Goal: Information Seeking & Learning: Learn about a topic

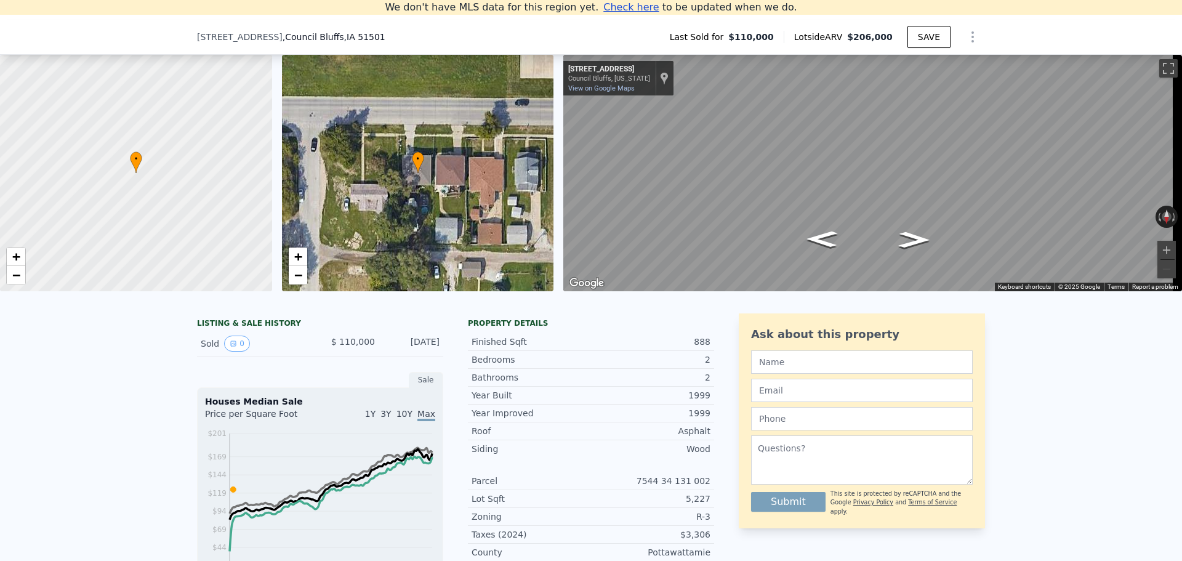
scroll to position [232, 0]
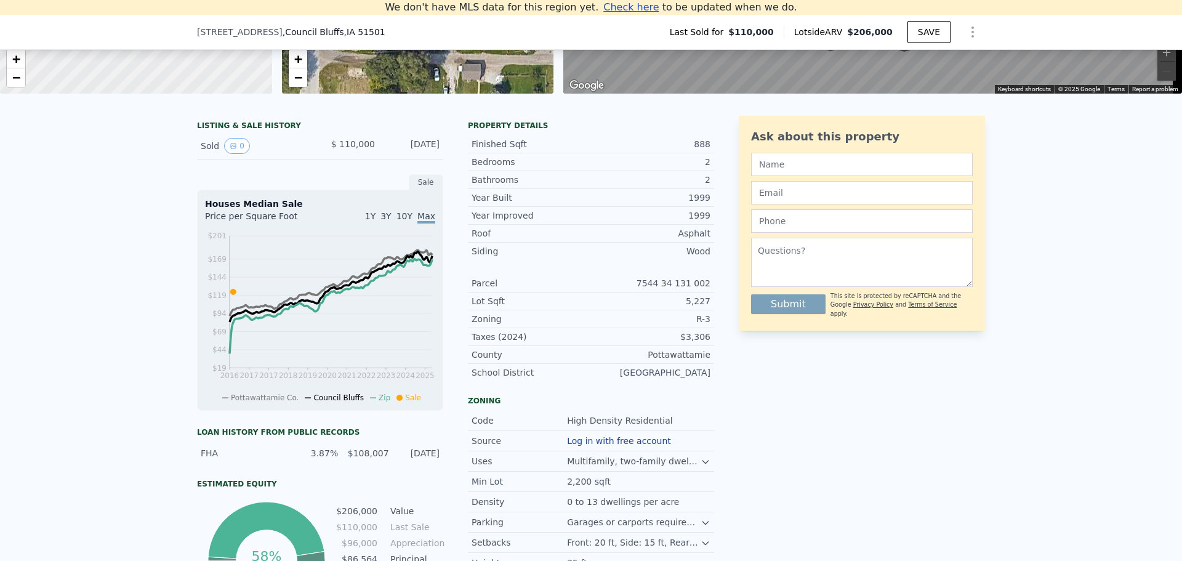
click at [968, 26] on icon "Show Options" at bounding box center [972, 32] width 15 height 15
drag, startPoint x: 991, startPoint y: 263, endPoint x: 942, endPoint y: 405, distance: 150.3
click at [991, 265] on div "LISTING & SALE HISTORY Sold 0 $ 110,000 [DATE] Sale Houses Median Sale Price pe…" at bounding box center [591, 391] width 1182 height 570
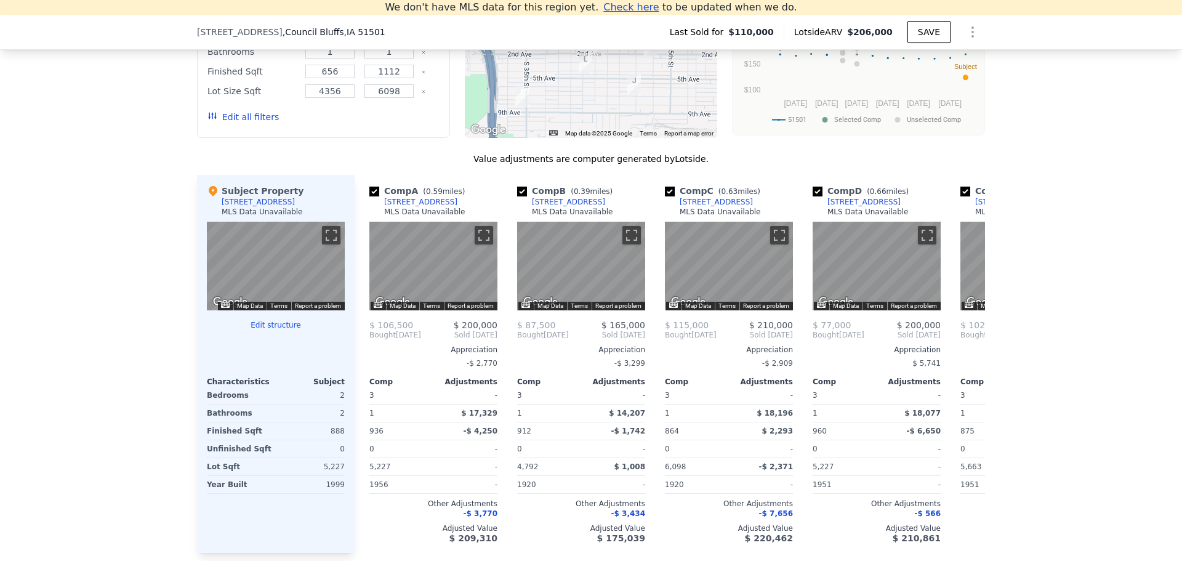
scroll to position [1156, 0]
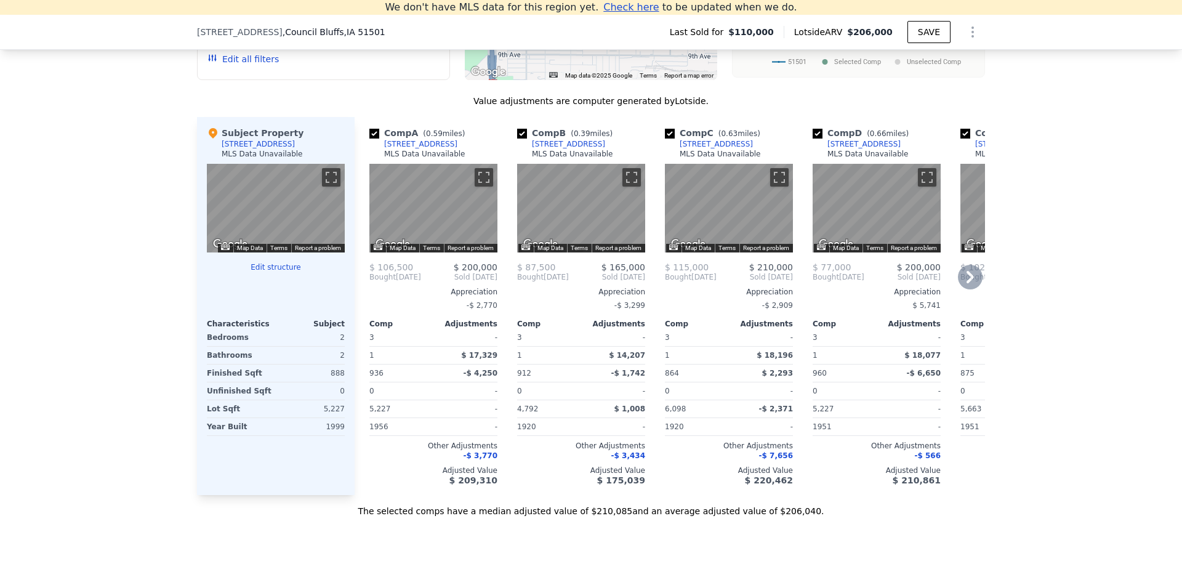
click at [962, 284] on icon at bounding box center [970, 277] width 25 height 25
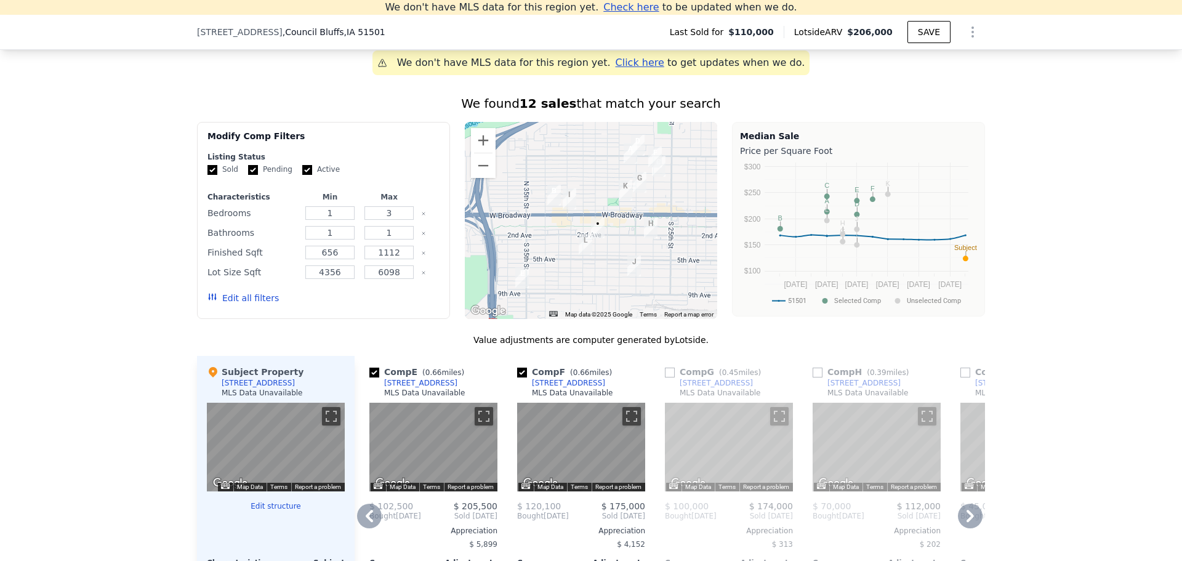
scroll to position [848, 0]
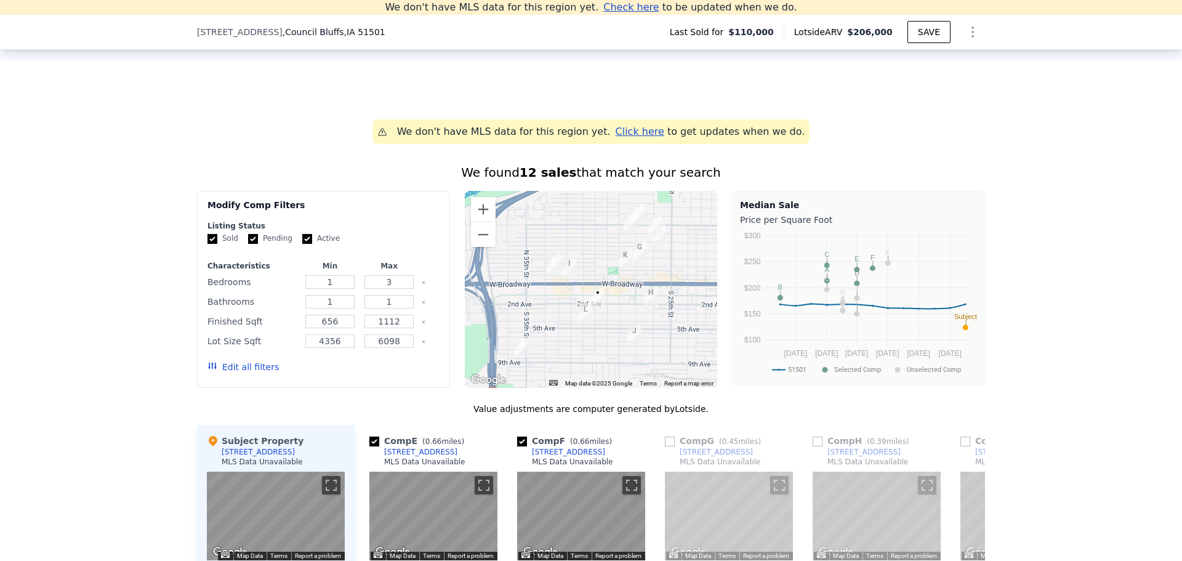
click at [302, 244] on input "Active" at bounding box center [307, 239] width 10 height 10
checkbox input "false"
click at [248, 244] on input "Pending" at bounding box center [253, 239] width 10 height 10
checkbox input "false"
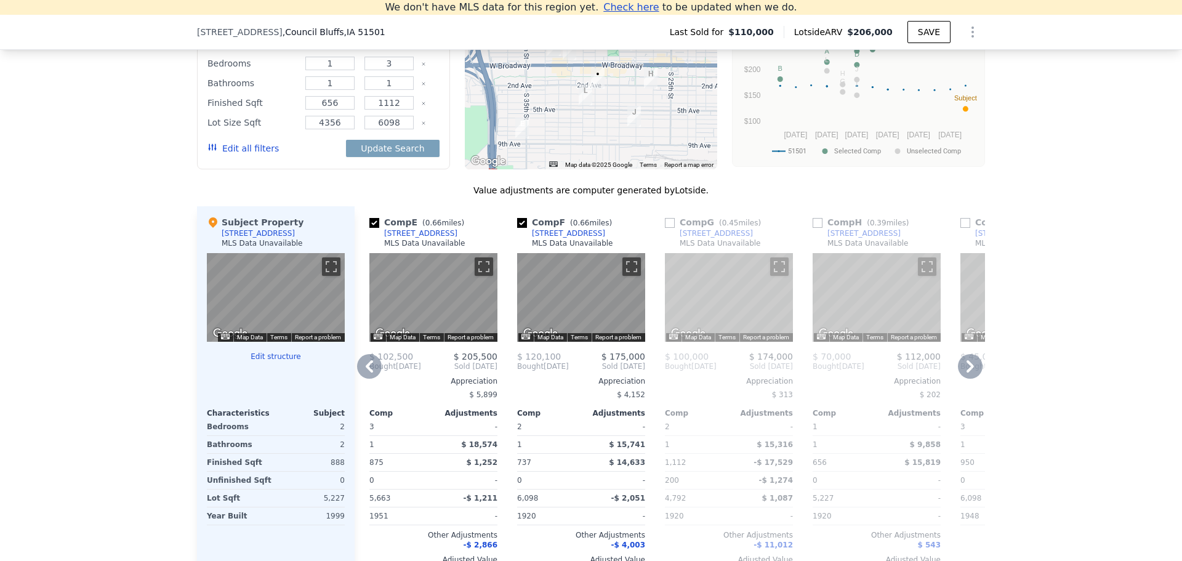
scroll to position [1094, 0]
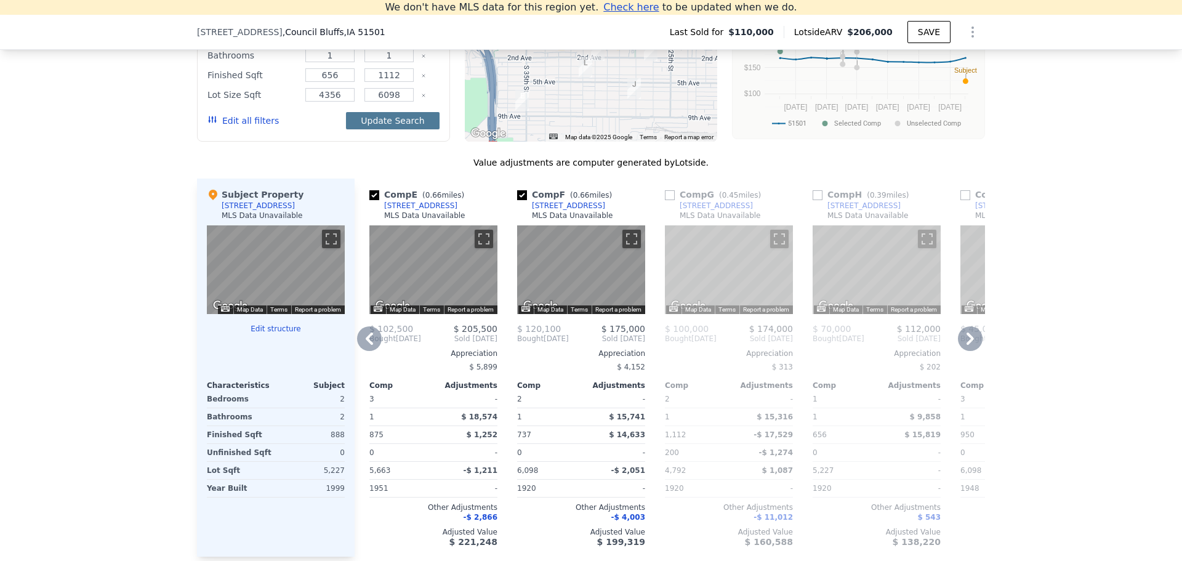
click at [404, 129] on button "Update Search" at bounding box center [392, 120] width 93 height 17
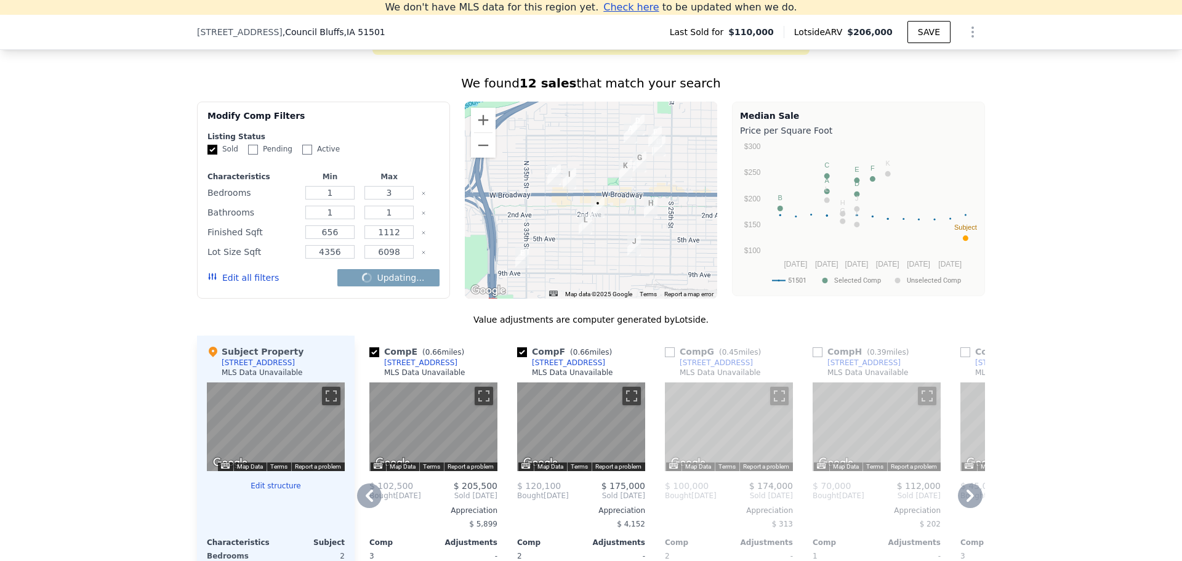
scroll to position [909, 0]
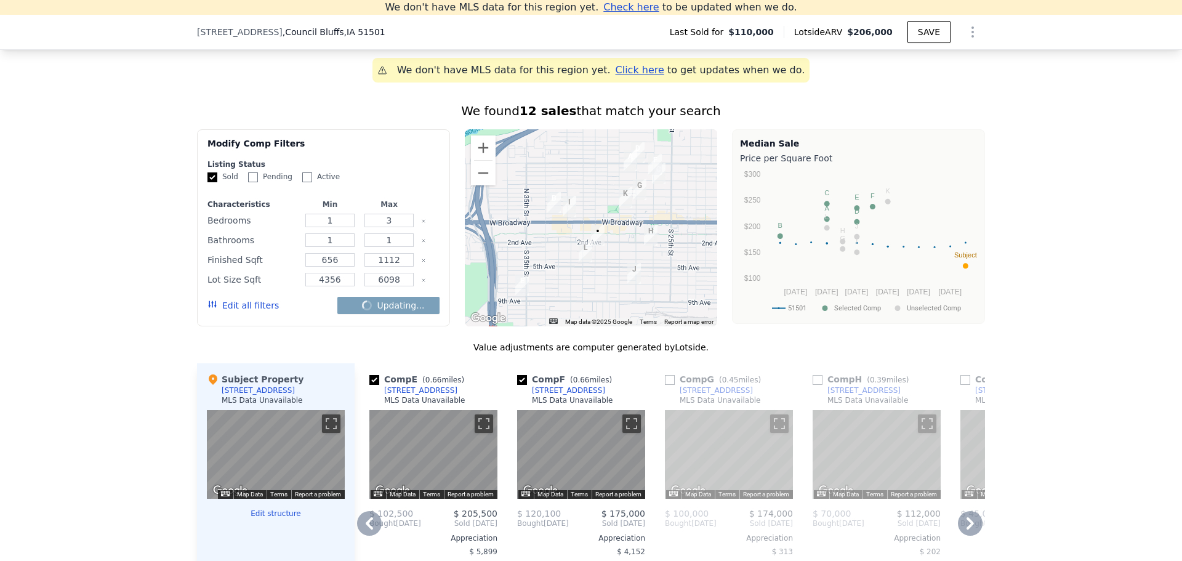
checkbox input "false"
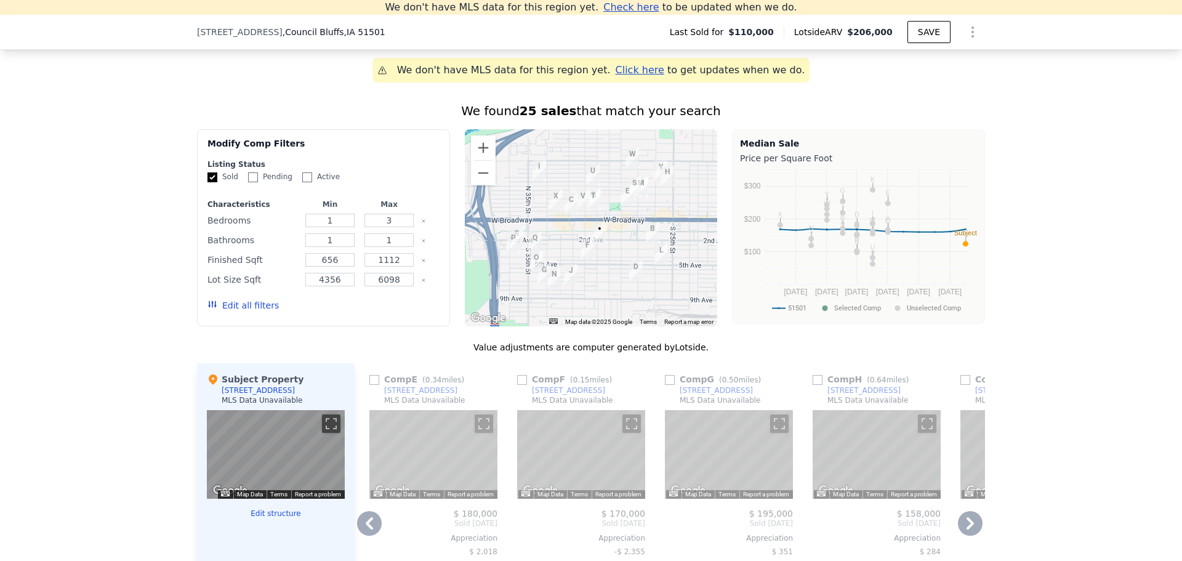
click at [238, 312] on button "Edit all filters" at bounding box center [242, 305] width 71 height 12
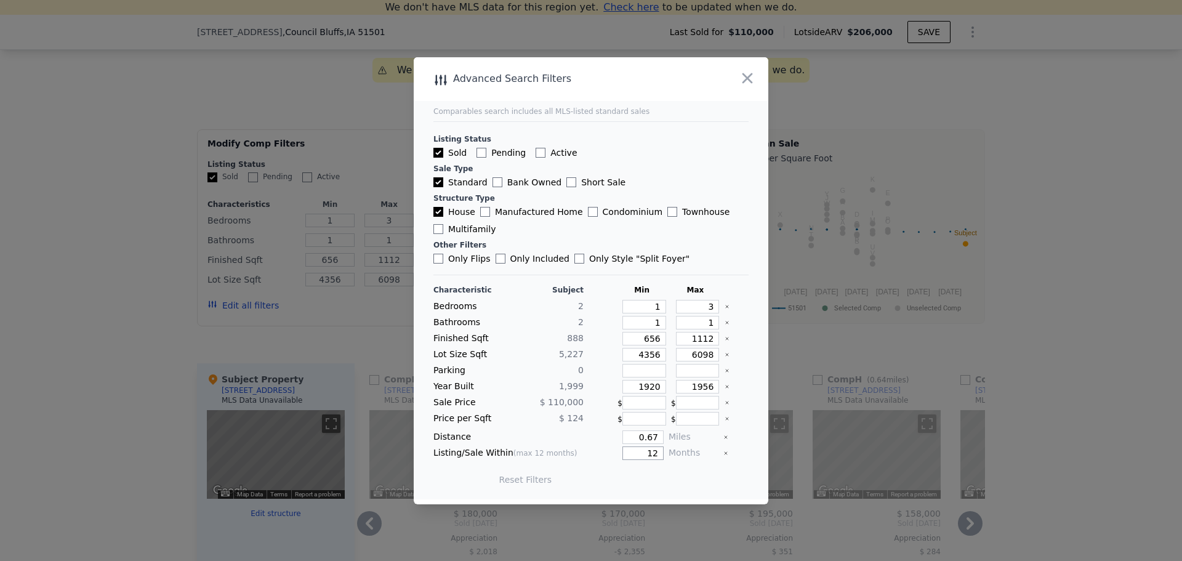
drag, startPoint x: 637, startPoint y: 449, endPoint x: 697, endPoint y: 459, distance: 61.1
click at [697, 459] on div "Listing/Sale Within (max 12 months) 12 Months" at bounding box center [590, 453] width 315 height 14
type input "6"
click at [672, 477] on button "Update Search" at bounding box center [659, 479] width 93 height 17
click at [746, 79] on icon "button" at bounding box center [747, 78] width 10 height 10
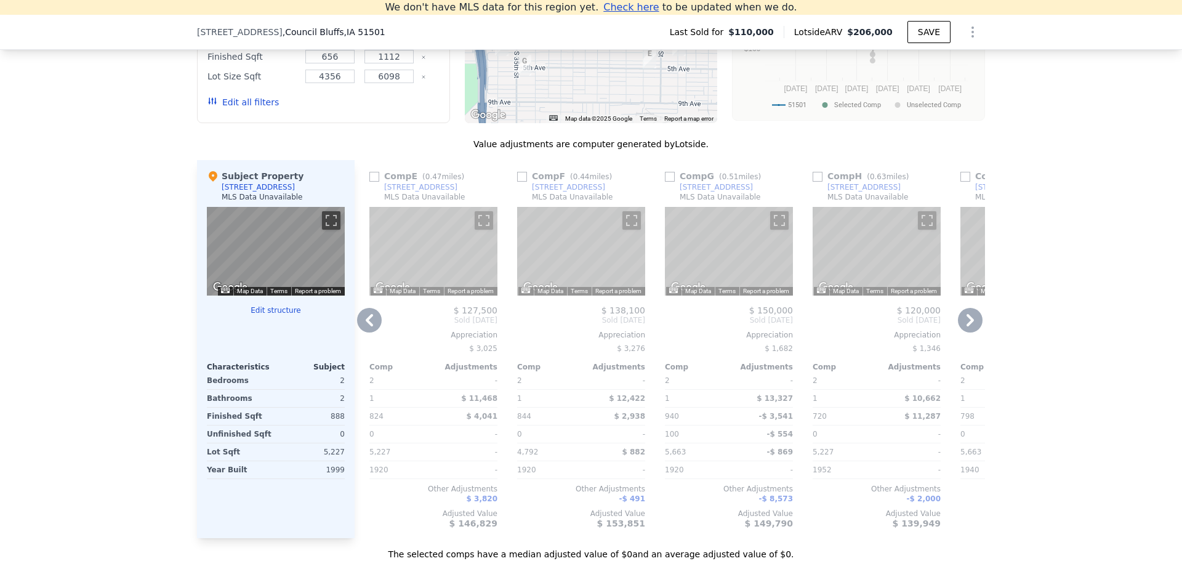
scroll to position [1156, 0]
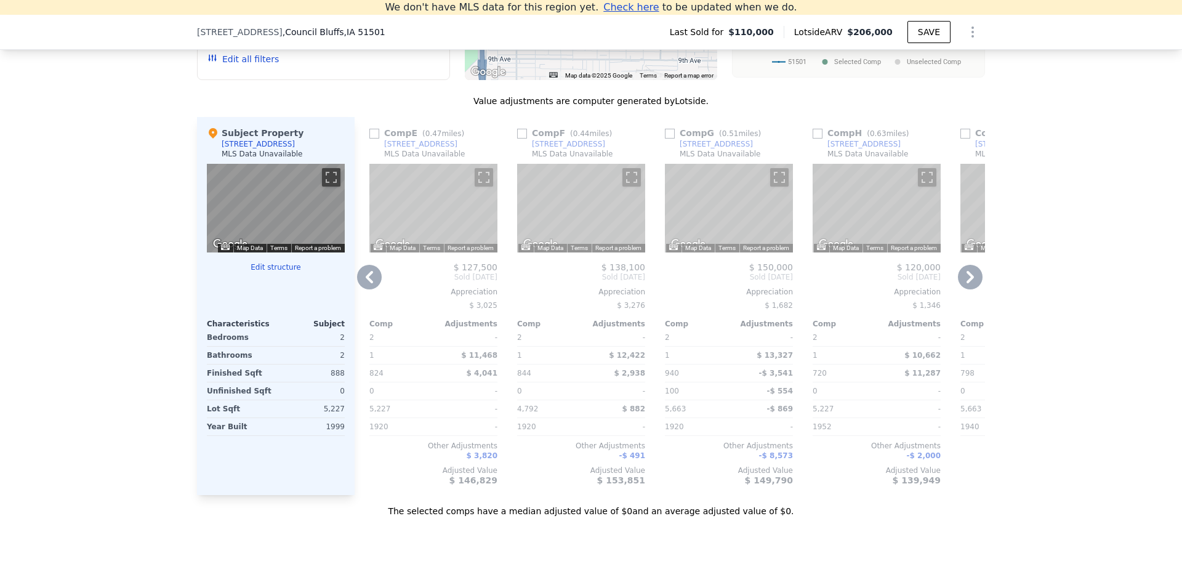
click at [972, 289] on icon at bounding box center [970, 277] width 25 height 25
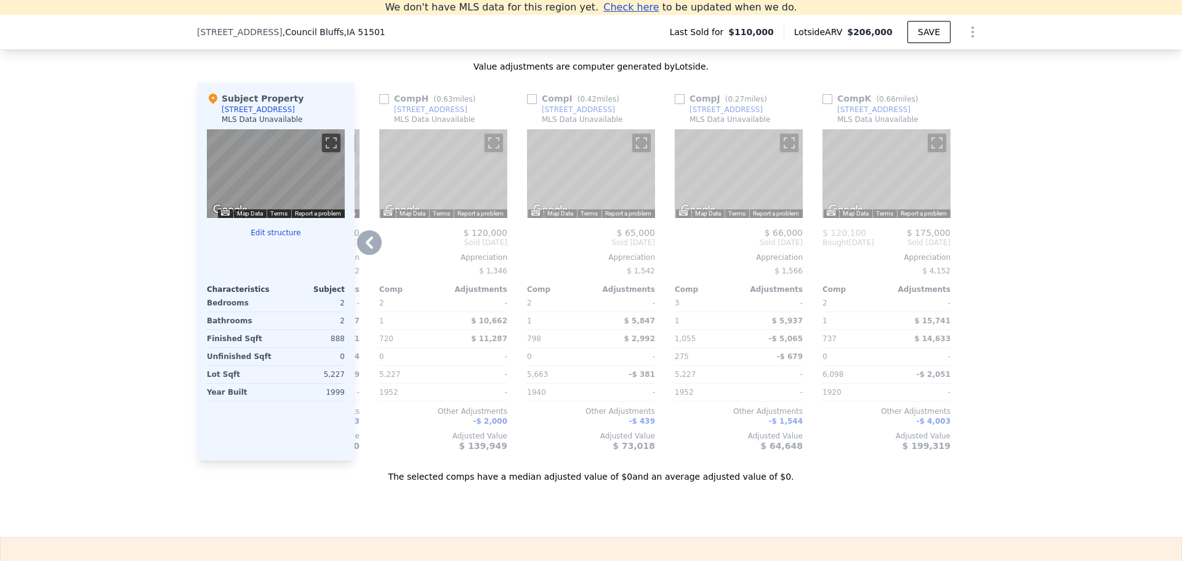
scroll to position [1032, 0]
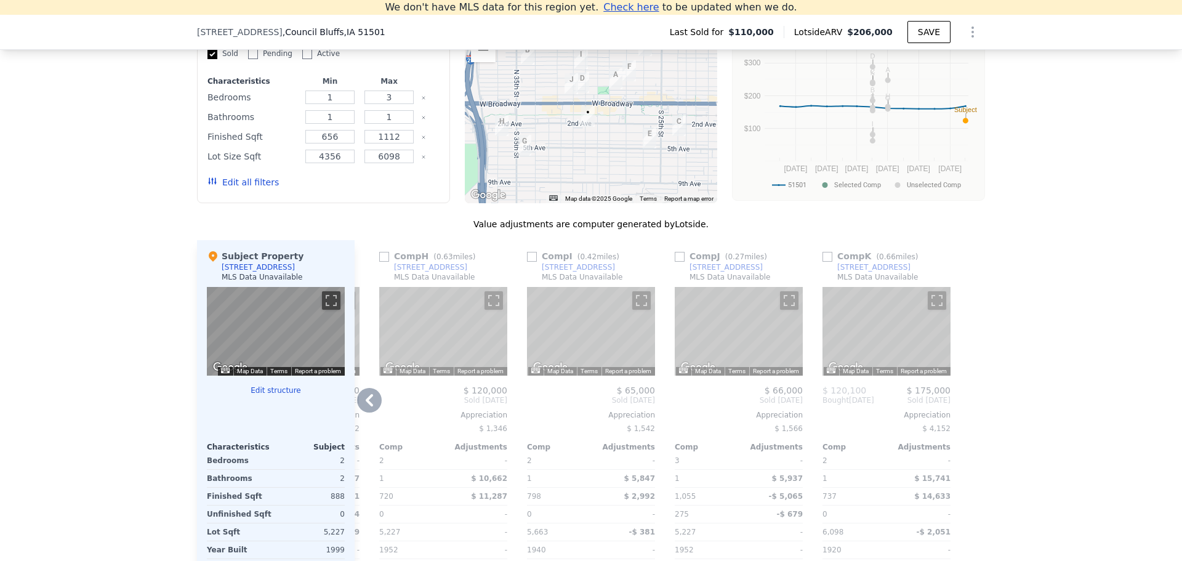
click at [824, 262] on input "checkbox" at bounding box center [828, 257] width 10 height 10
checkbox input "true"
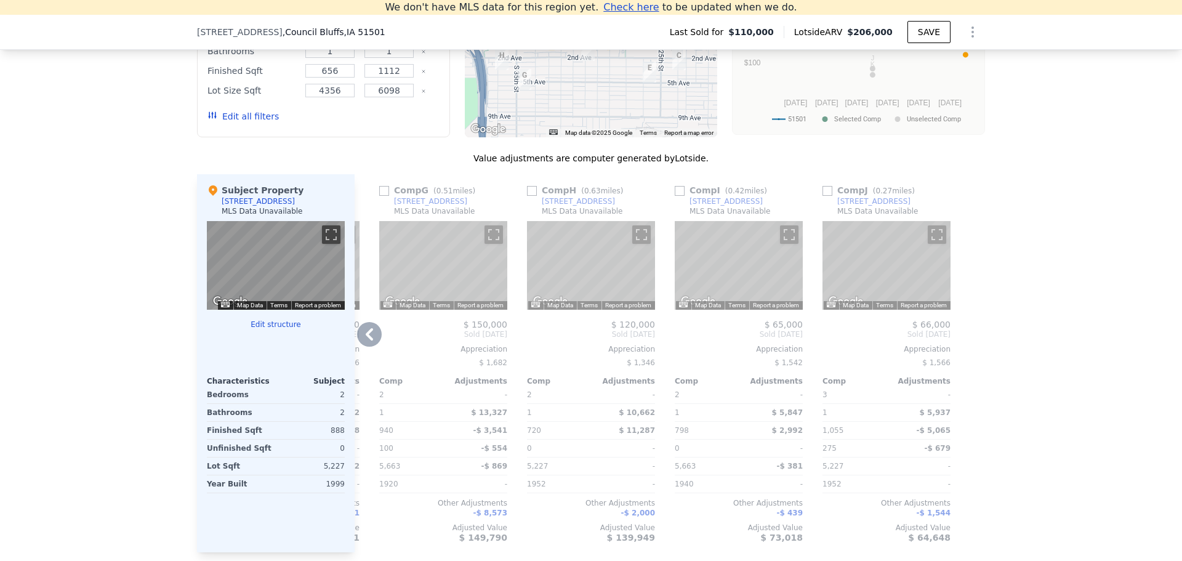
scroll to position [1094, 0]
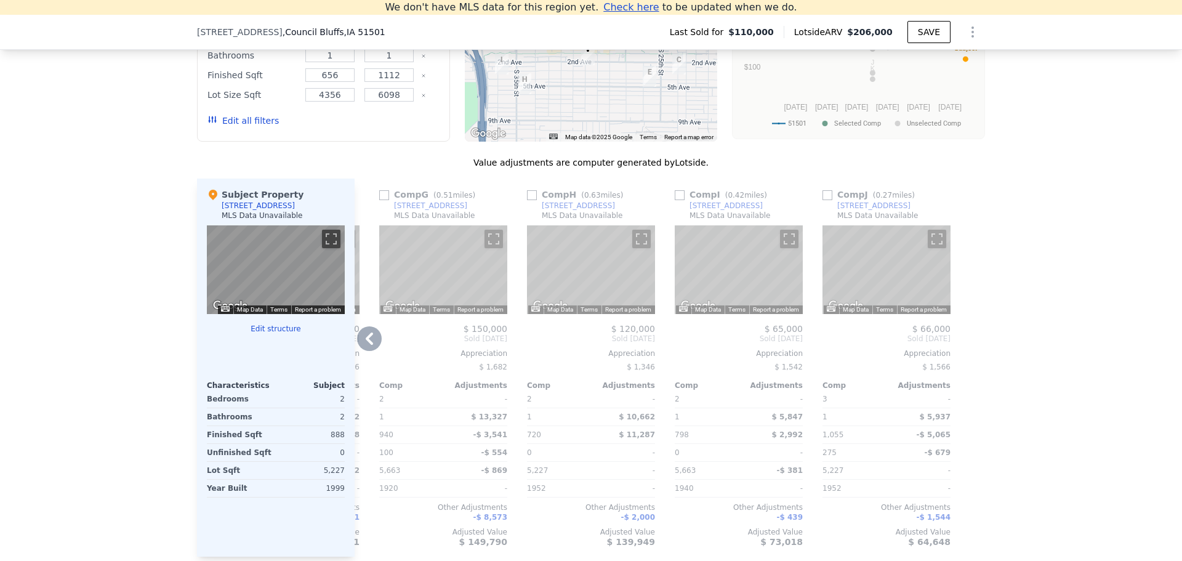
click at [357, 350] on icon at bounding box center [369, 338] width 25 height 25
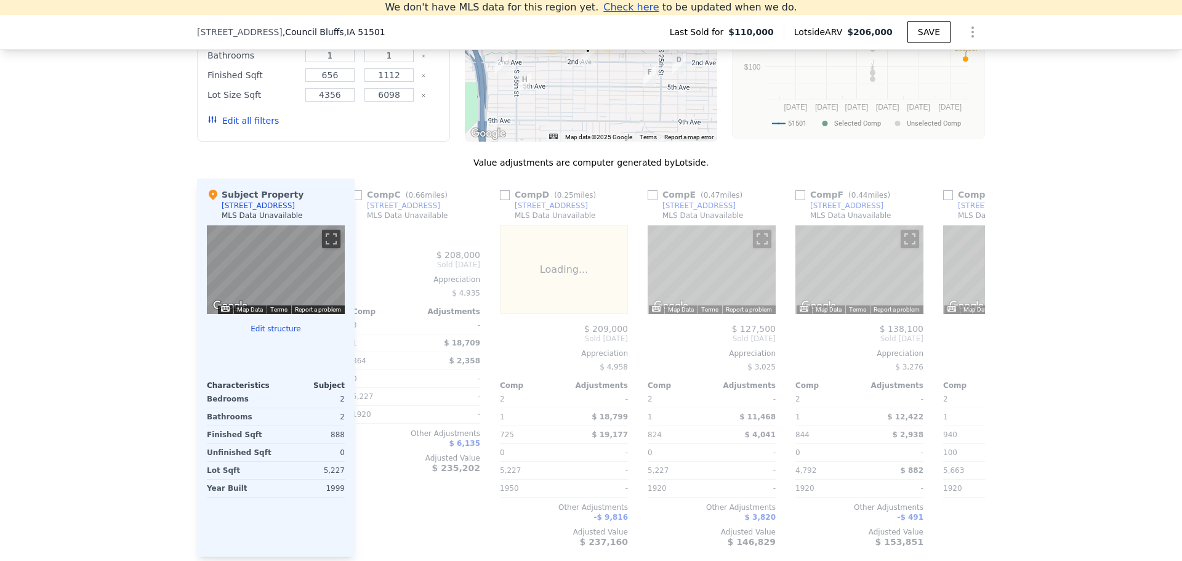
scroll to position [0, 433]
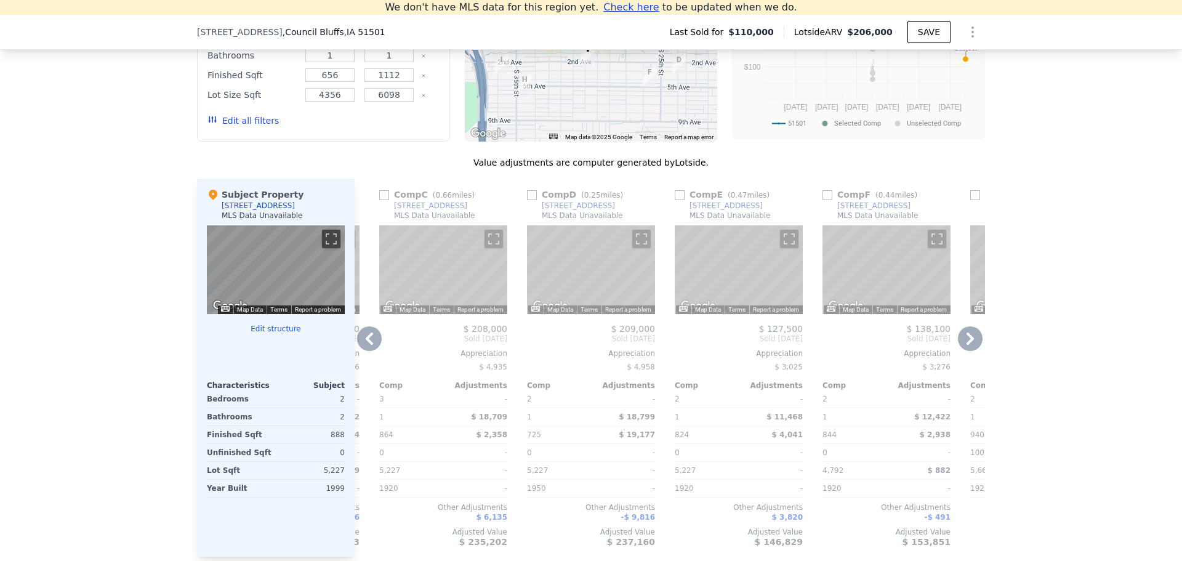
click at [357, 350] on icon at bounding box center [369, 338] width 25 height 25
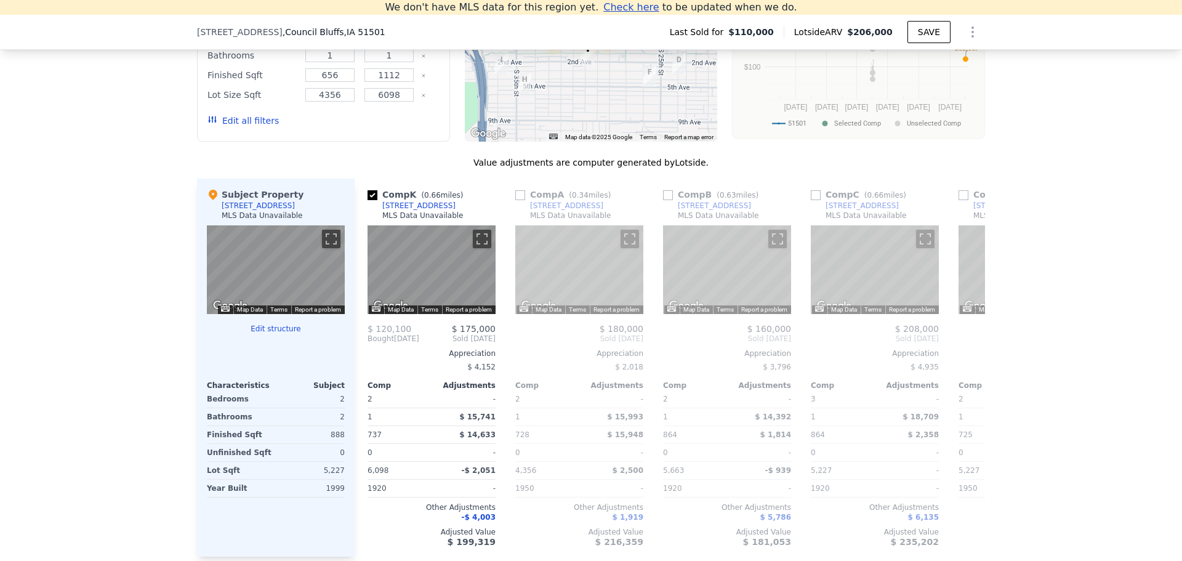
scroll to position [0, 0]
click at [519, 200] on input "checkbox" at bounding box center [522, 195] width 10 height 10
checkbox input "true"
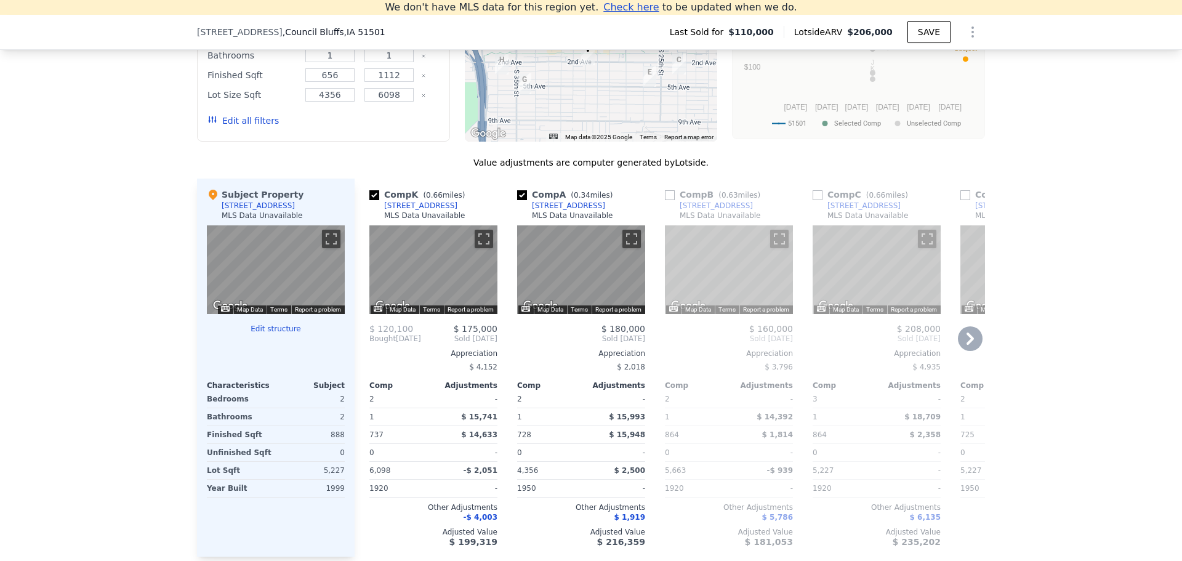
click at [666, 200] on input "checkbox" at bounding box center [670, 195] width 10 height 10
checkbox input "true"
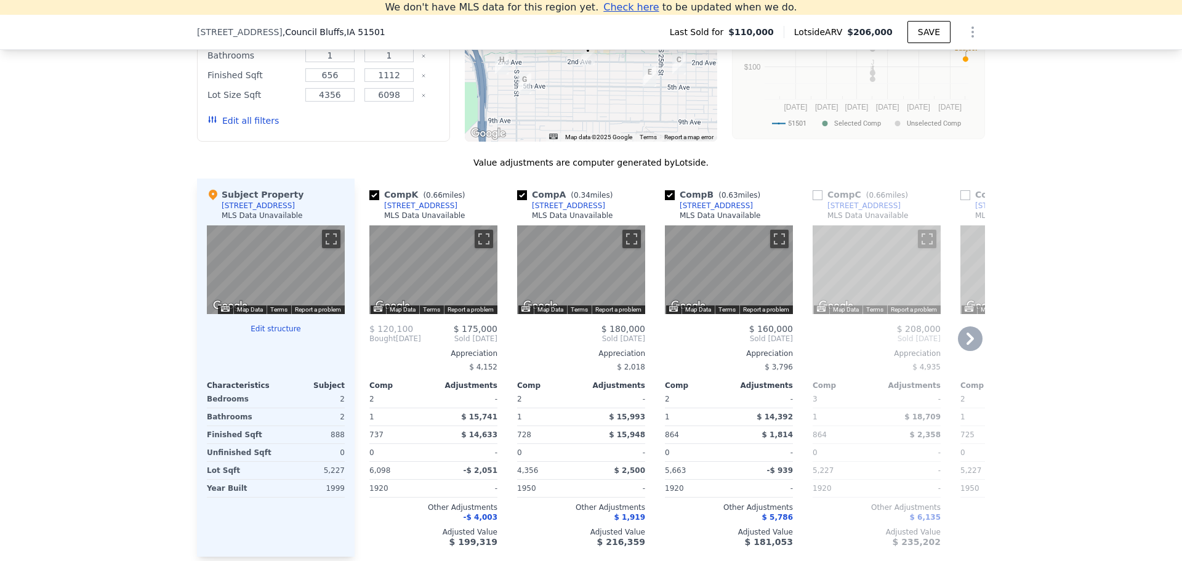
click at [821, 201] on div "Comp C ( 0.66 miles)" at bounding box center [863, 194] width 100 height 12
click at [817, 200] on input "checkbox" at bounding box center [818, 195] width 10 height 10
checkbox input "true"
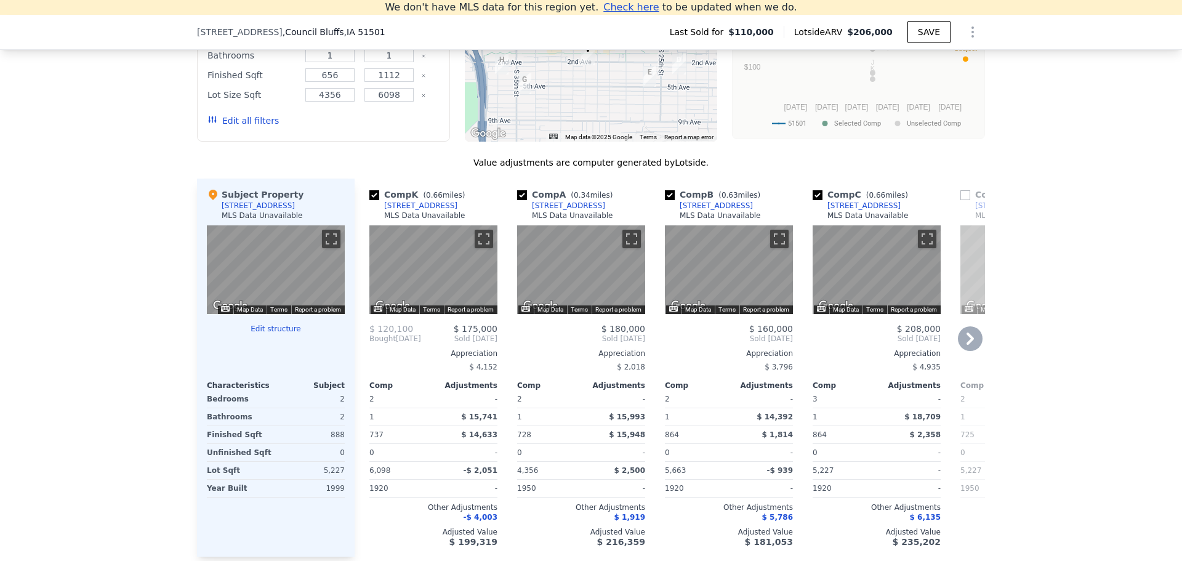
click at [966, 201] on div "Comp D ( 0.25 miles)" at bounding box center [1010, 194] width 101 height 12
